Goal: Obtain resource: Download file/media

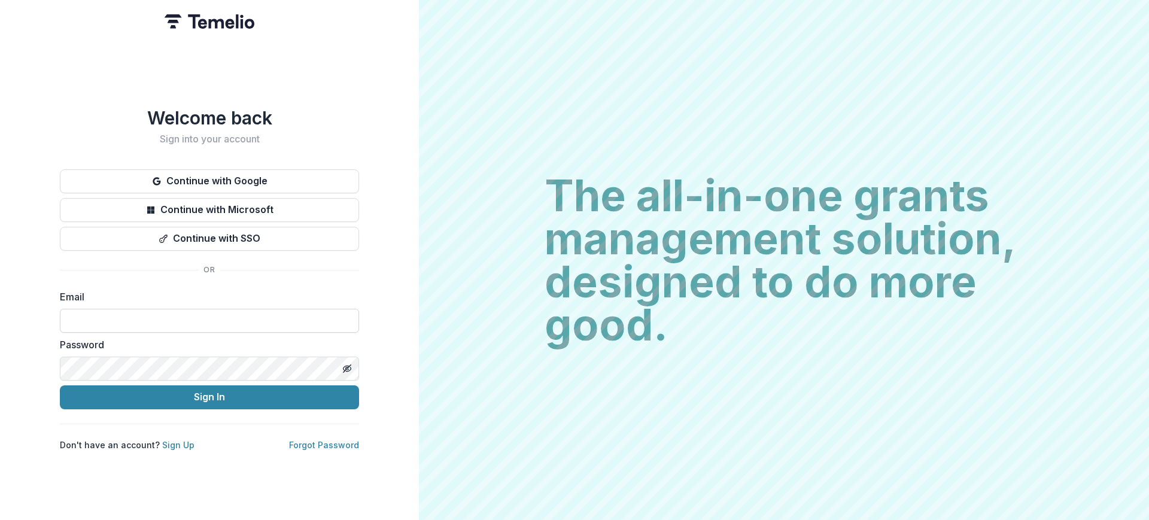
click at [163, 317] on input at bounding box center [209, 321] width 299 height 24
type input "**********"
click at [205, 394] on button "Sign In" at bounding box center [209, 398] width 299 height 24
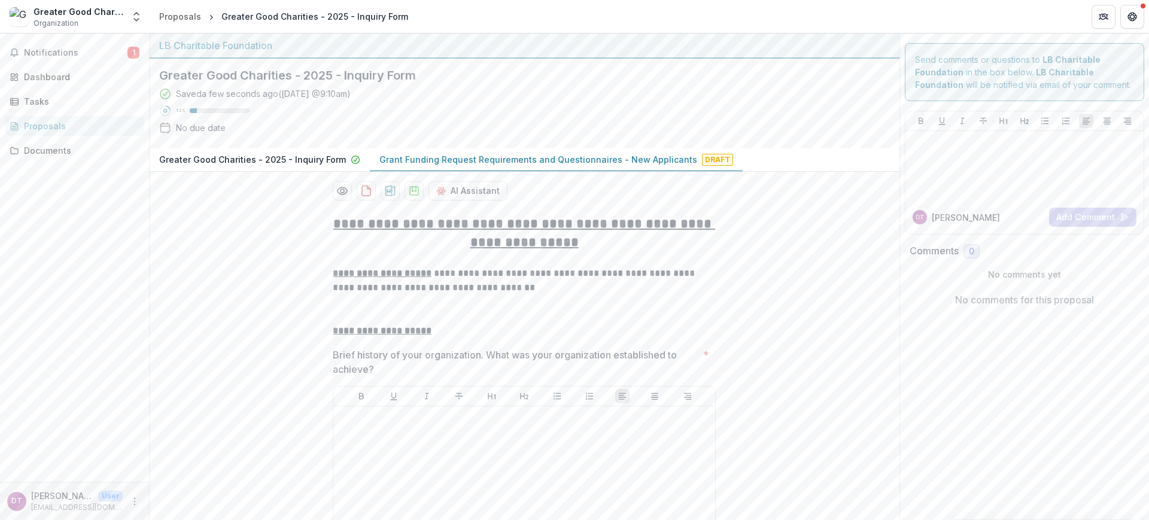
click at [564, 157] on p "Grant Funding Request Requirements and Questionnaires - New Applicants" at bounding box center [539, 159] width 318 height 13
click at [75, 53] on span "Notifications" at bounding box center [76, 53] width 104 height 10
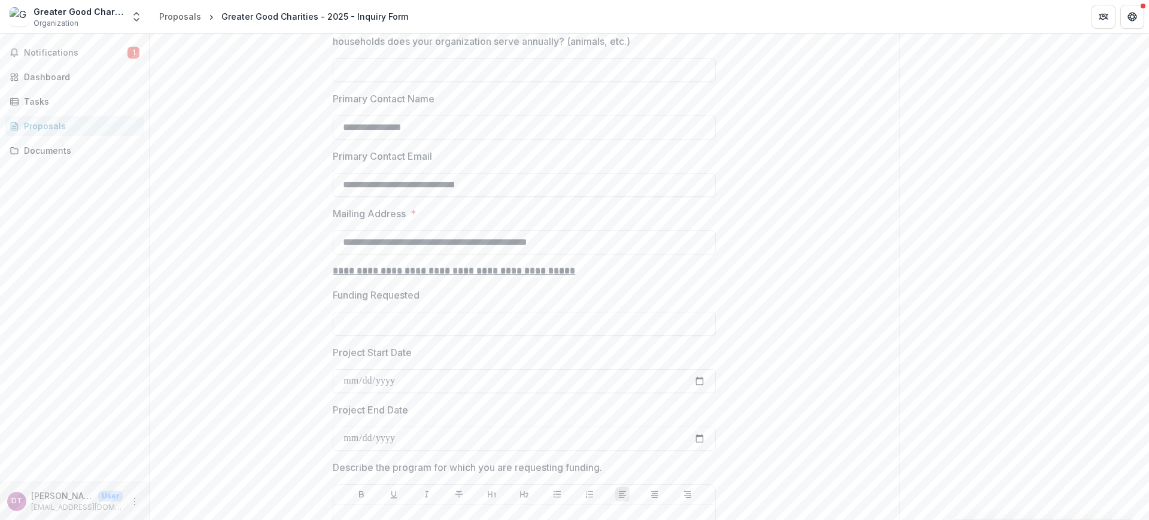
scroll to position [1062, 0]
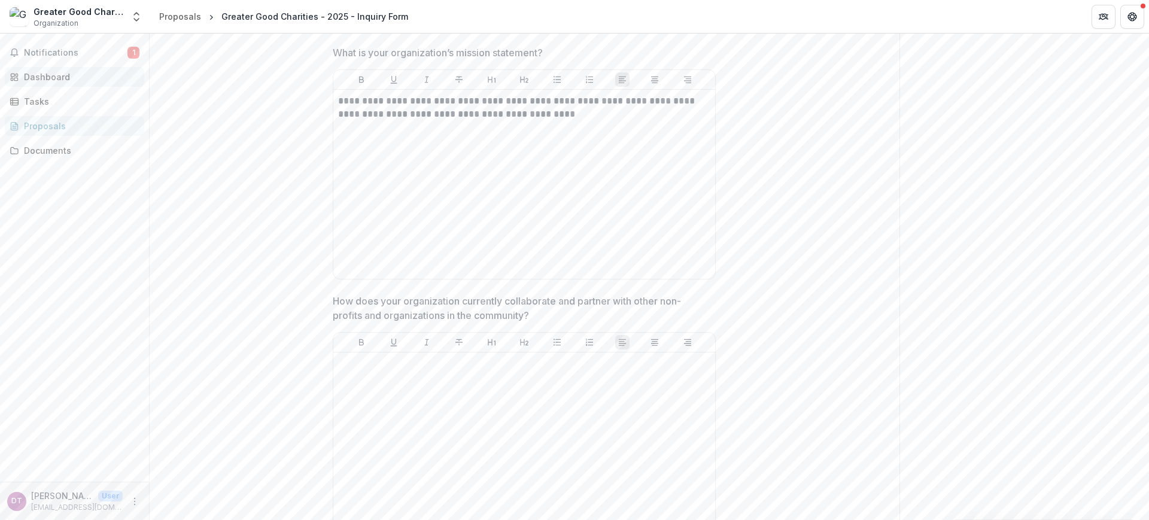
click at [56, 77] on div "Dashboard" at bounding box center [79, 77] width 111 height 13
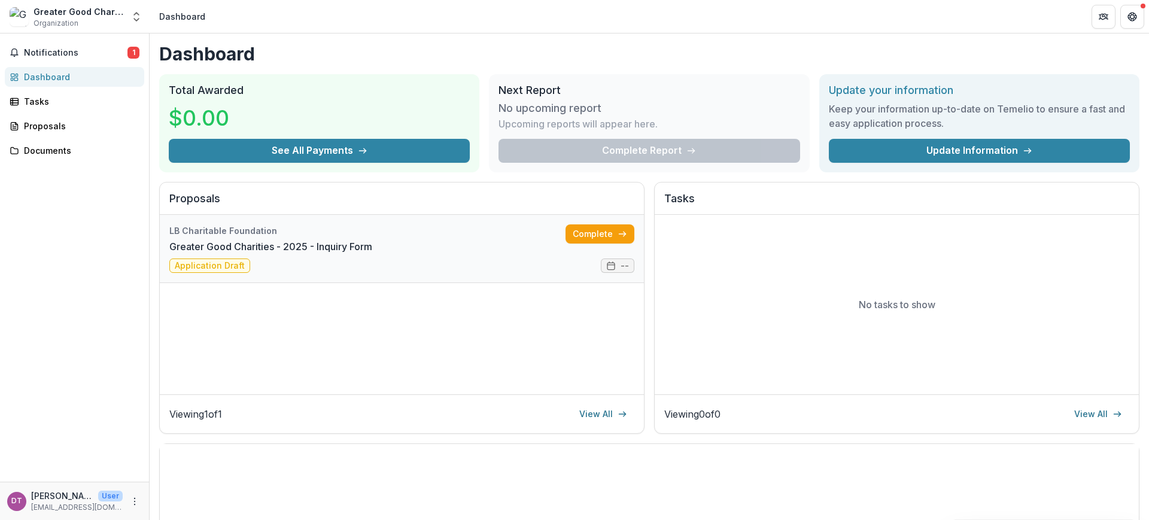
click at [372, 254] on link "Greater Good Charities - 2025 - Inquiry Form" at bounding box center [270, 246] width 203 height 14
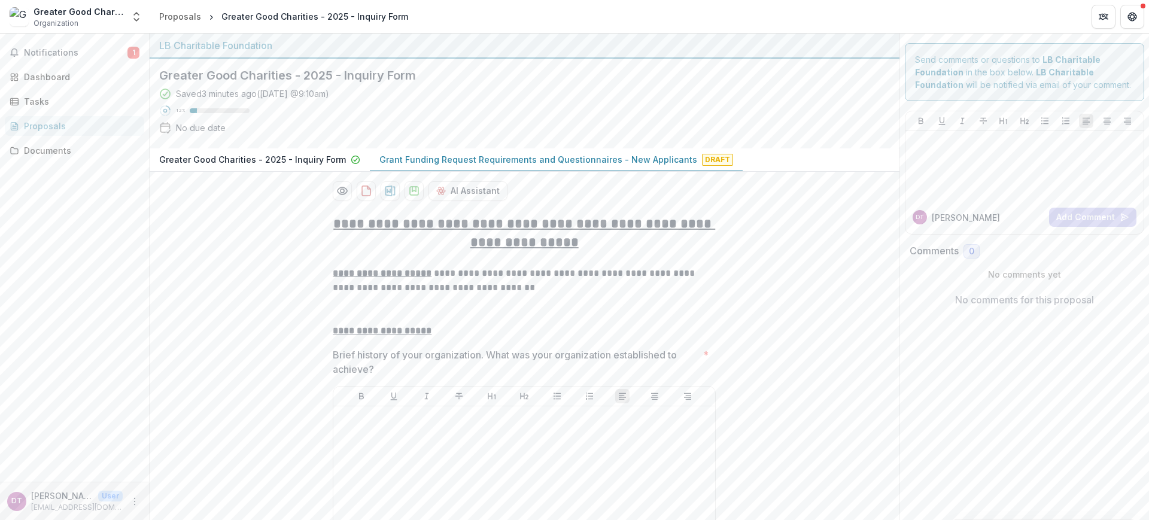
click at [279, 165] on p "Greater Good Charities - 2025 - Inquiry Form" at bounding box center [252, 159] width 187 height 13
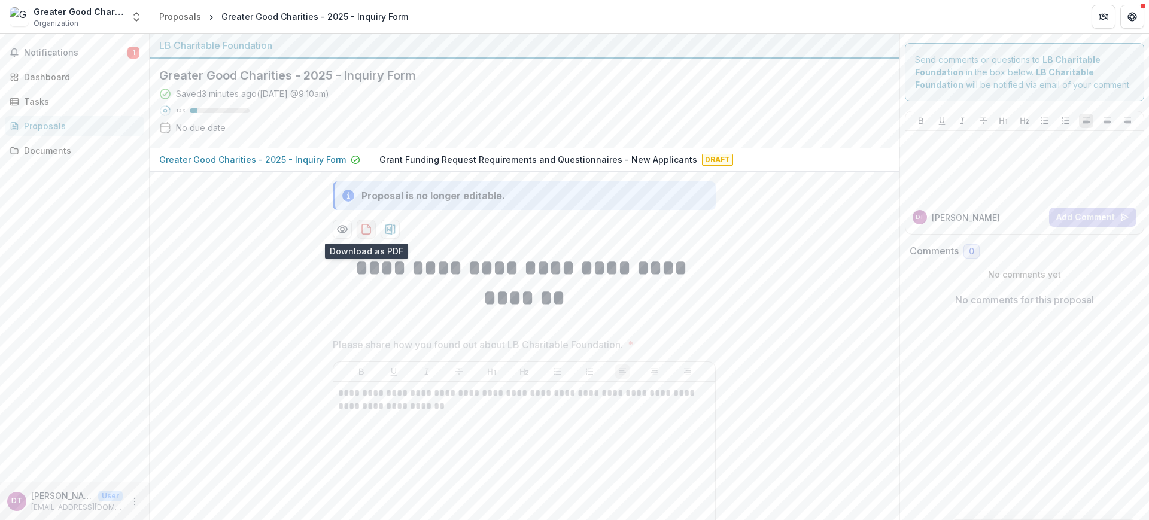
click at [363, 232] on icon "download-proposal" at bounding box center [366, 229] width 12 height 12
